Goal: Task Accomplishment & Management: Manage account settings

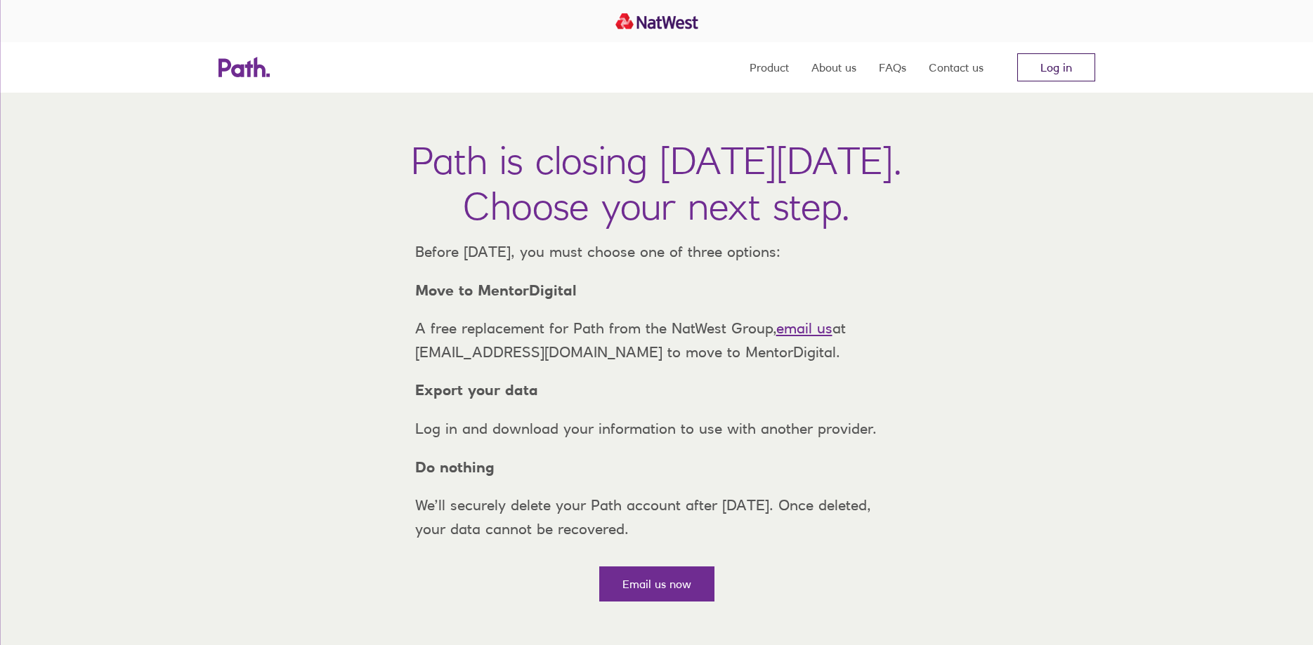
click at [1054, 66] on link "Log in" at bounding box center [1056, 67] width 78 height 28
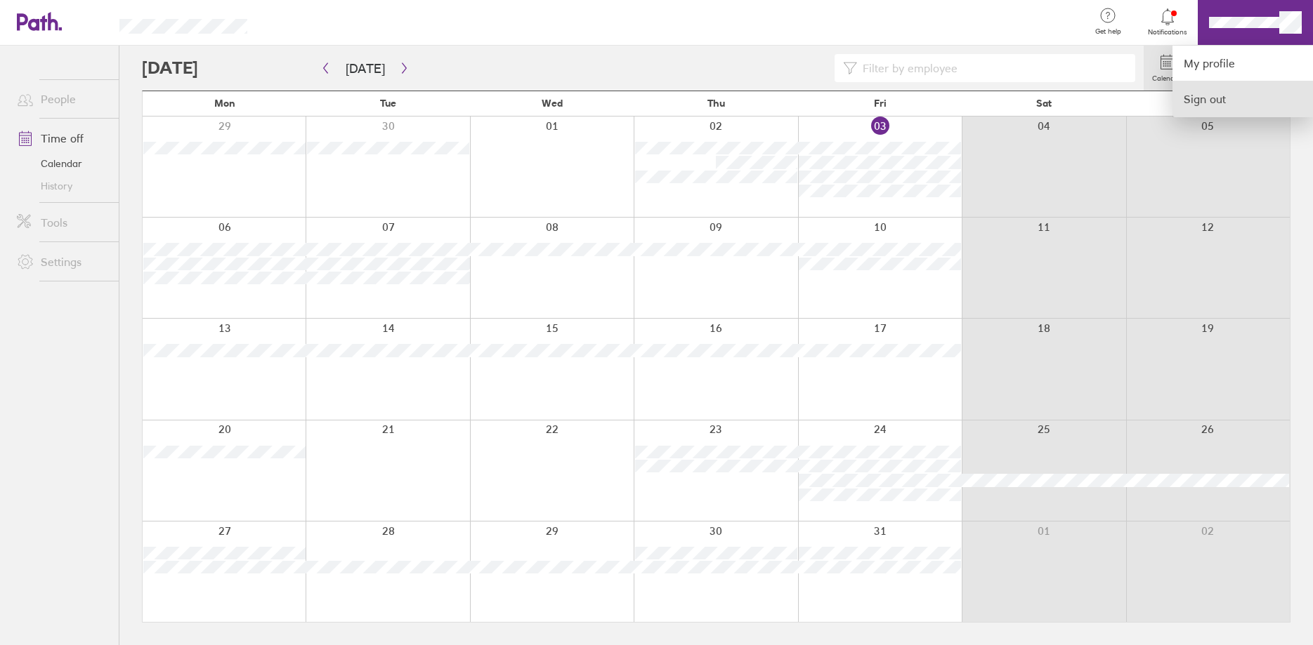
click at [1218, 89] on link "Sign out" at bounding box center [1242, 98] width 140 height 35
